Goal: Task Accomplishment & Management: Complete application form

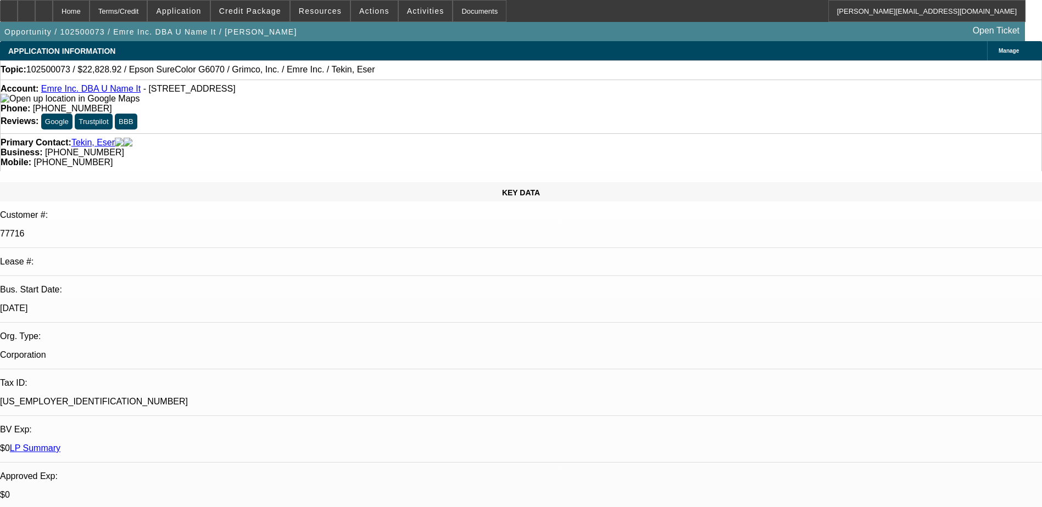
select select "0"
select select "2"
select select "0"
select select "2"
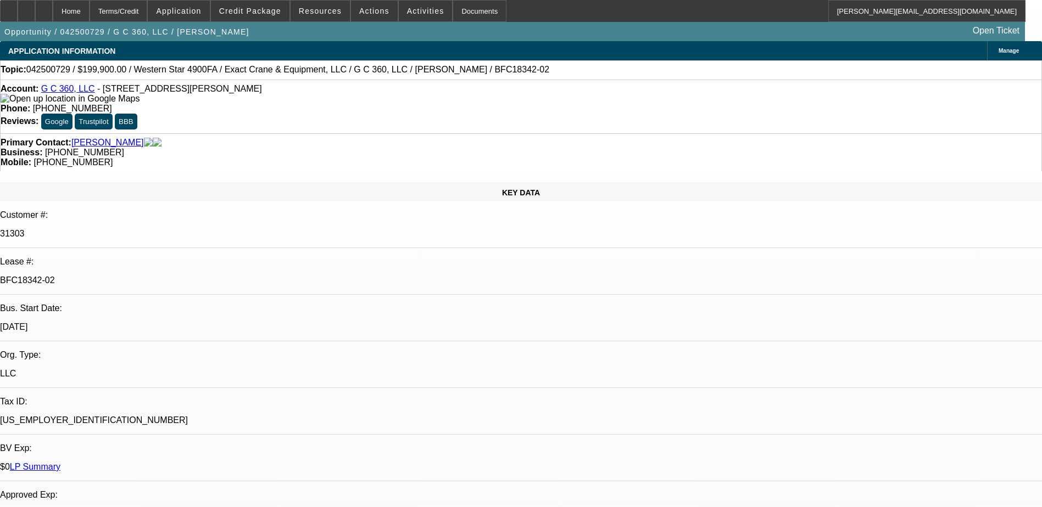
select select "0"
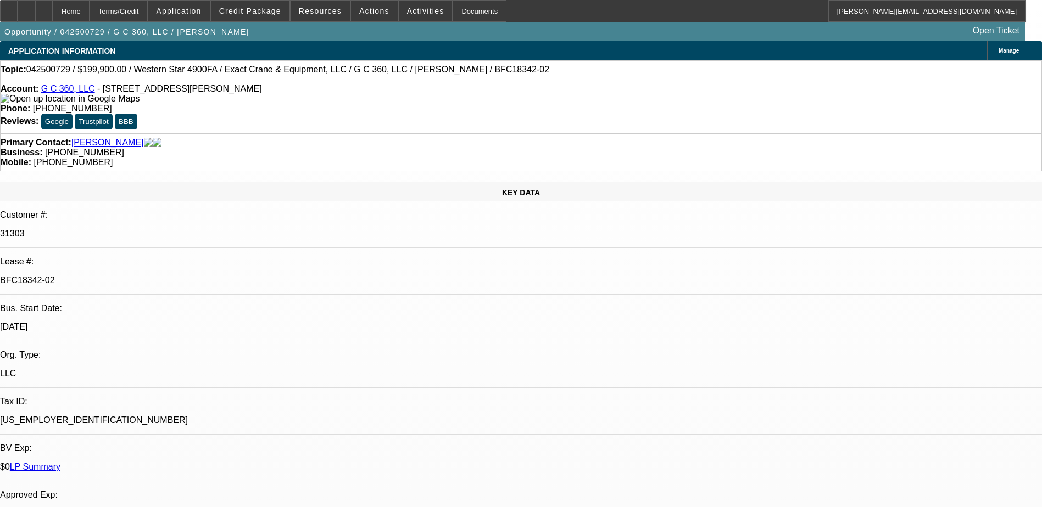
select select "0"
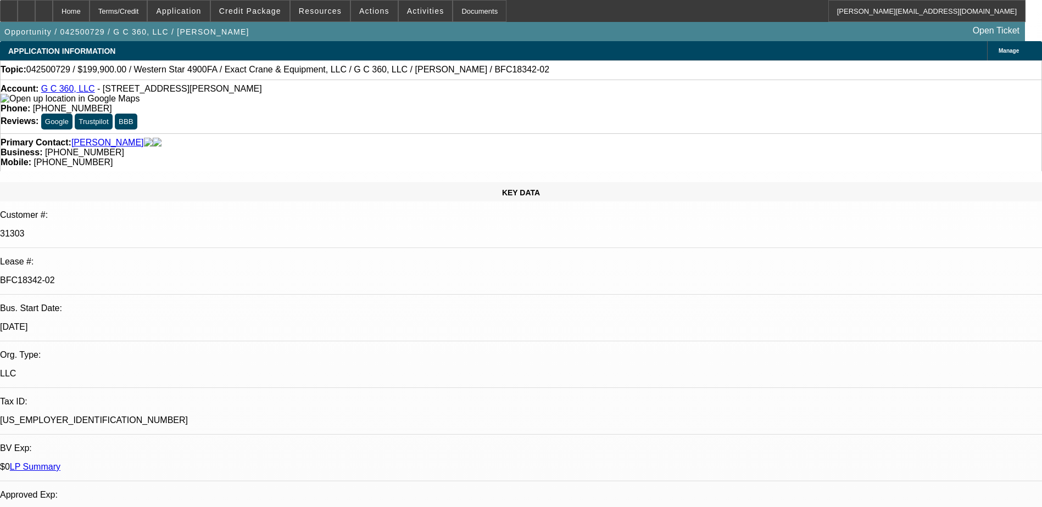
select select "2"
select select "0"
select select "1"
select select "3"
select select "6"
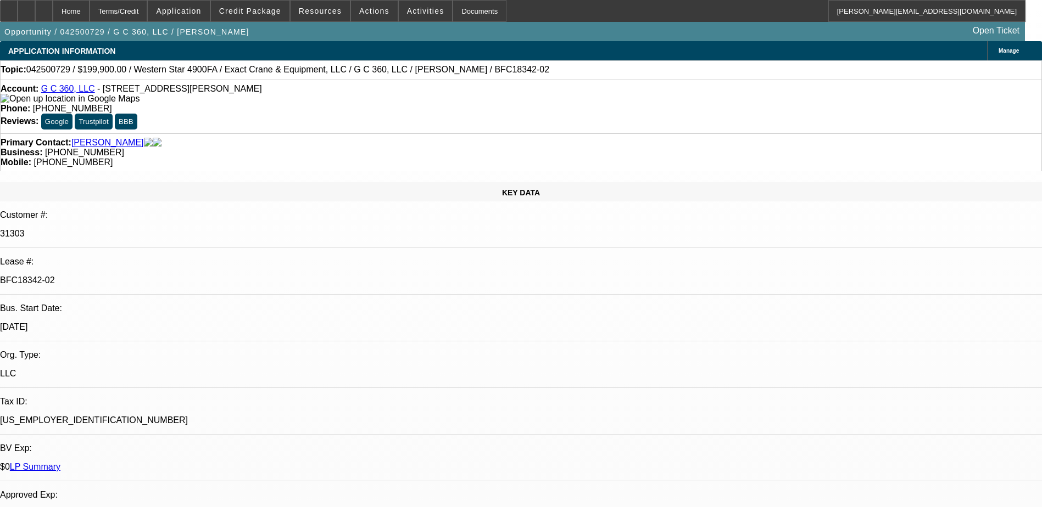
select select "1"
select select "6"
select select "1"
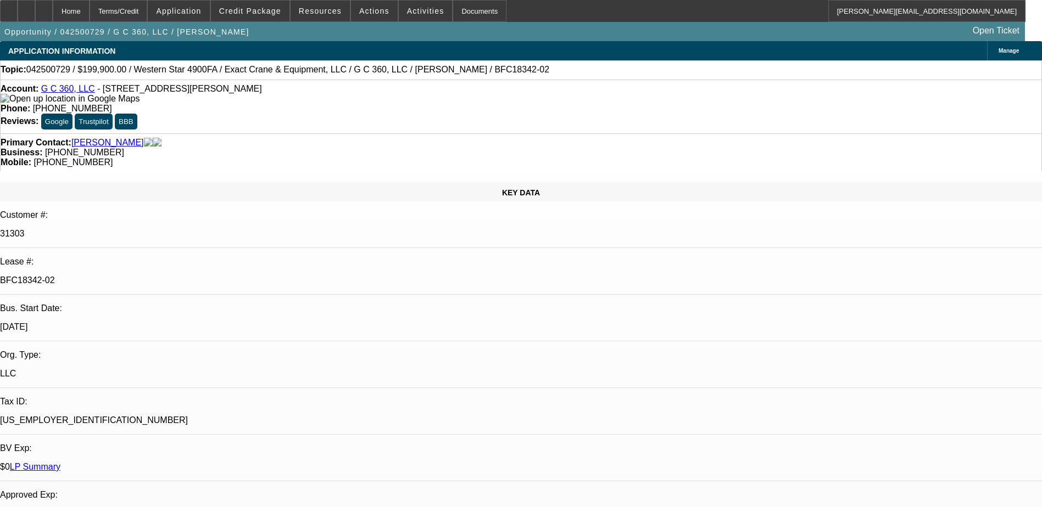
select select "6"
select select "1"
select select "2"
select select "6"
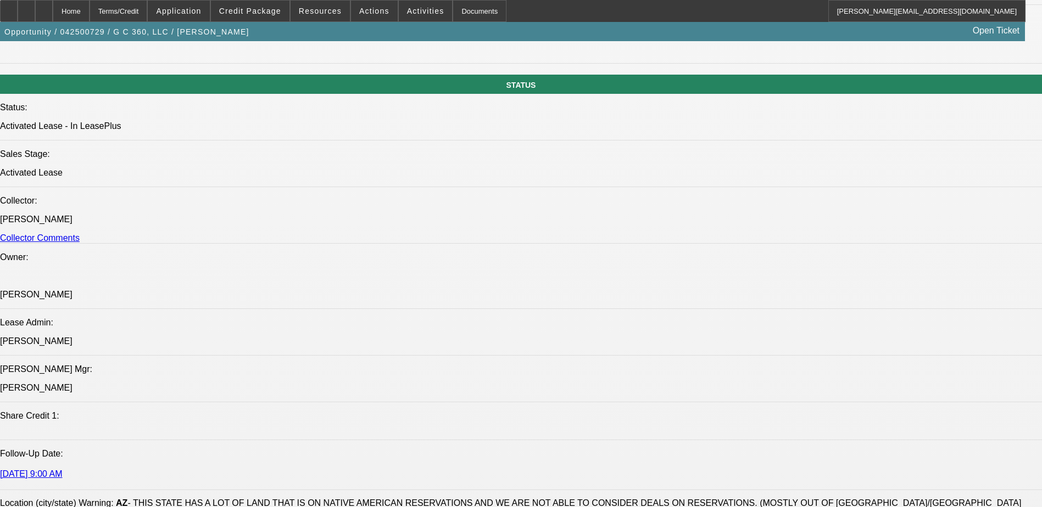
scroll to position [1208, 0]
